Goal: Information Seeking & Learning: Learn about a topic

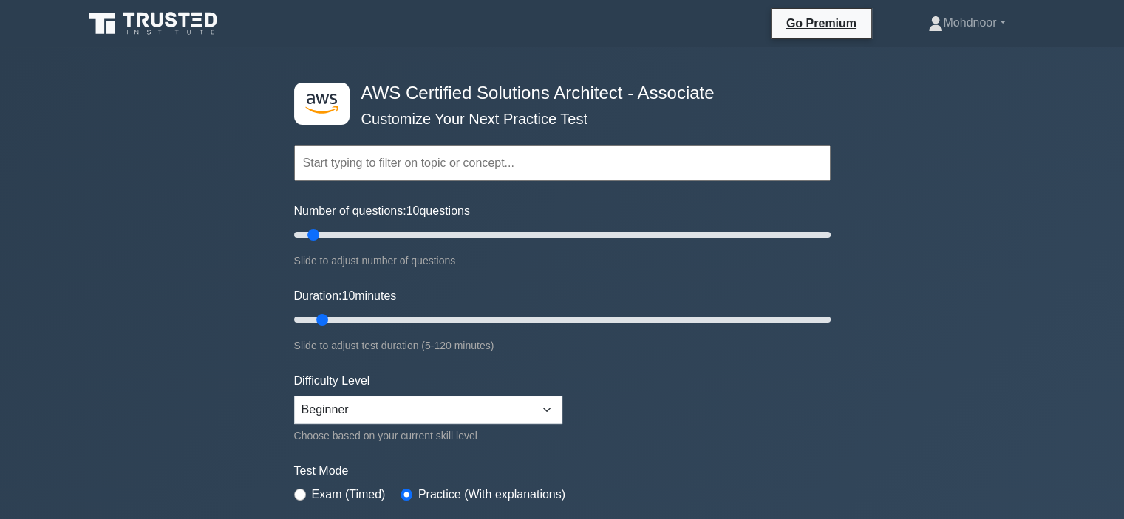
click at [414, 160] on input "text" at bounding box center [562, 163] width 536 height 35
